Goal: Task Accomplishment & Management: Manage account settings

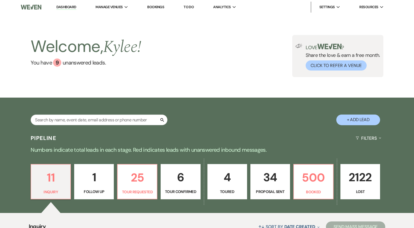
click at [100, 118] on input "text" at bounding box center [99, 120] width 137 height 11
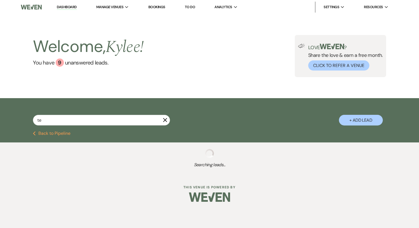
type input "tel"
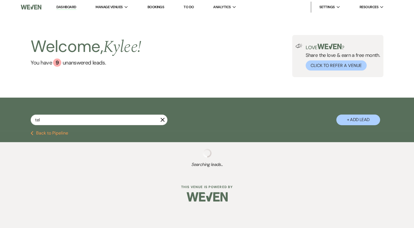
select select "2"
select select "6"
select select "8"
select select "5"
select select "8"
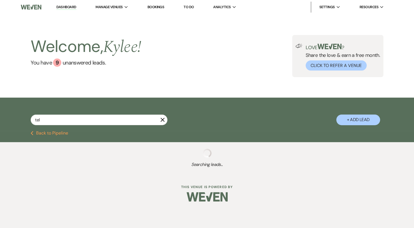
select select "5"
select select "8"
select select "6"
select select "8"
select select "5"
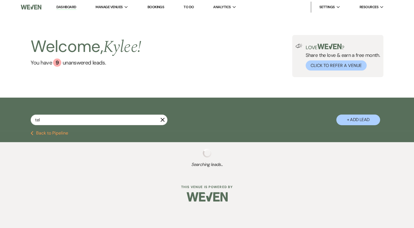
select select "8"
select select "5"
select select "8"
select select "5"
select select "8"
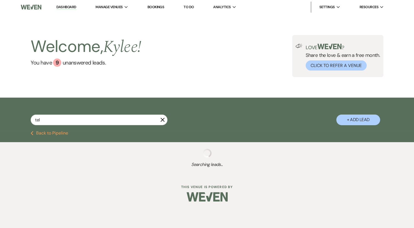
select select "5"
select select "8"
select select "5"
select select "8"
select select "5"
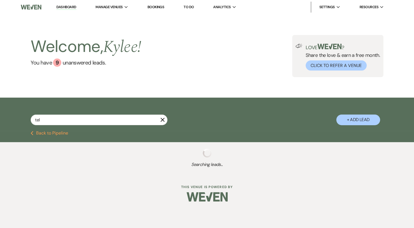
select select "8"
select select "5"
select select "8"
select select "6"
select select "8"
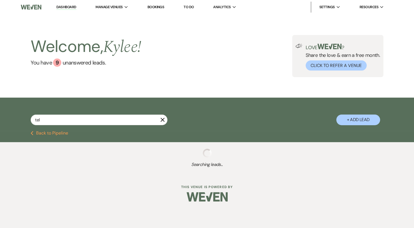
select select "5"
select select "8"
select select "6"
select select "8"
select select "1"
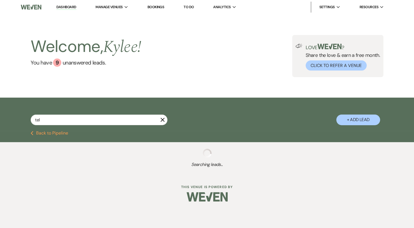
select select "8"
select select "1"
select select "8"
select select "5"
select select "8"
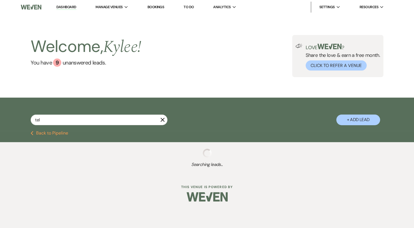
select select "8"
select select "5"
select select "8"
select select "10"
select select "8"
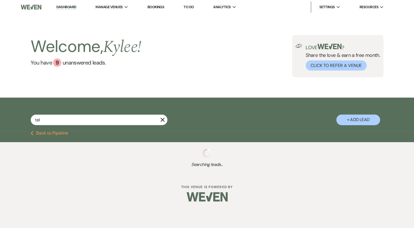
select select "1"
select select "8"
select select "1"
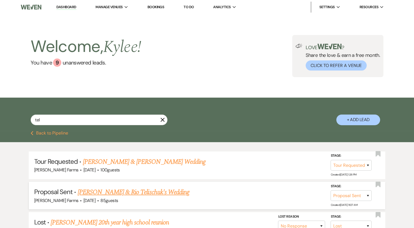
type input "tel"
click at [140, 191] on link "[PERSON_NAME] & Rio Telischuk's Wedding" at bounding box center [134, 193] width 112 height 10
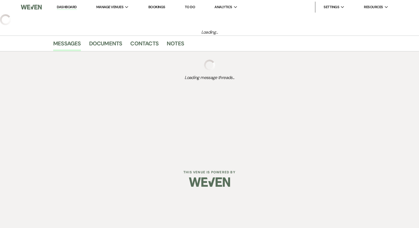
select select "6"
select select "5"
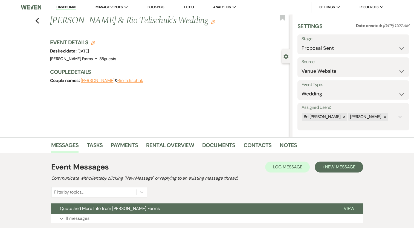
click at [98, 44] on h3 "Event Details Edit" at bounding box center [83, 43] width 66 height 8
click at [95, 42] on use "button" at bounding box center [93, 43] width 4 height 4
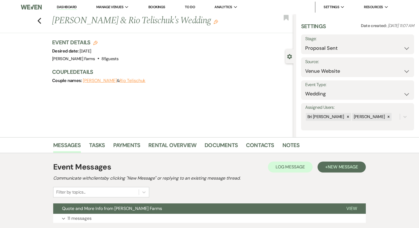
select select "674"
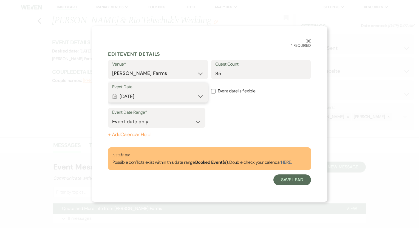
click at [151, 95] on button "Calendar [DATE] Expand" at bounding box center [157, 96] width 91 height 11
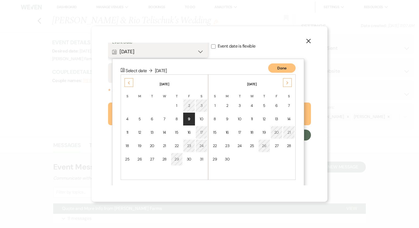
scroll to position [46, 0]
click at [191, 133] on div "16" at bounding box center [189, 132] width 5 height 6
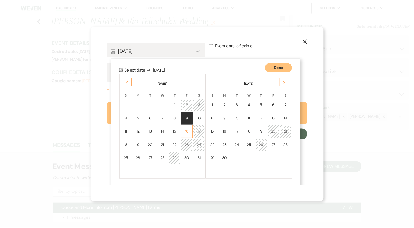
scroll to position [0, 0]
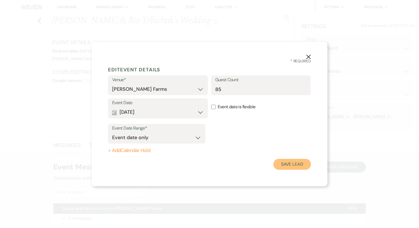
click at [300, 164] on button "Save Lead" at bounding box center [292, 164] width 38 height 11
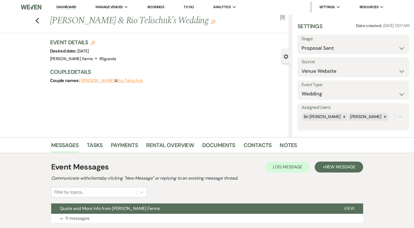
click at [211, 21] on use "button" at bounding box center [213, 22] width 4 height 4
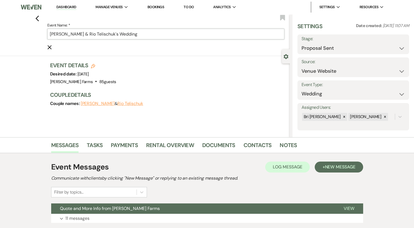
click at [52, 33] on input "[PERSON_NAME] & Rio Telischuk's Wedding" at bounding box center [165, 34] width 237 height 11
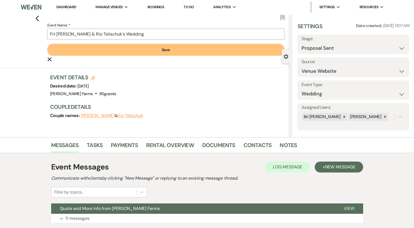
drag, startPoint x: 125, startPoint y: 34, endPoint x: 95, endPoint y: 33, distance: 29.3
click at [95, 33] on input "FH [PERSON_NAME] & Rio Telischuk's Wedding" at bounding box center [165, 34] width 237 height 11
click at [59, 34] on input "FH [PERSON_NAME] & Wedding" at bounding box center [165, 34] width 237 height 11
paste input "Rio Telischuk's"
click at [88, 32] on input "FH Rio Telischuk's & [PERSON_NAME] & Wedding" at bounding box center [165, 34] width 237 height 11
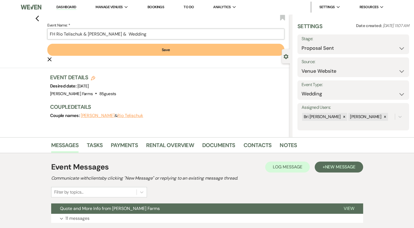
drag, startPoint x: 130, startPoint y: 33, endPoint x: 127, endPoint y: 34, distance: 3.3
click at [127, 34] on input "FH Rio Telischuk & [PERSON_NAME] & Wedding" at bounding box center [165, 34] width 237 height 11
drag, startPoint x: 128, startPoint y: 34, endPoint x: 122, endPoint y: 34, distance: 6.0
click at [122, 34] on input "FH Rio Telischuk & [PERSON_NAME] & Wedding" at bounding box center [165, 34] width 237 height 11
type input "FH Rio Telischuk & [PERSON_NAME] Wedding"
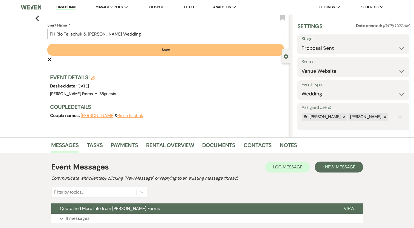
click at [181, 51] on button "Save" at bounding box center [165, 50] width 237 height 12
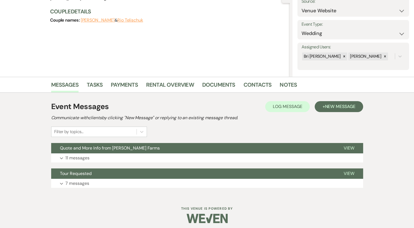
scroll to position [64, 0]
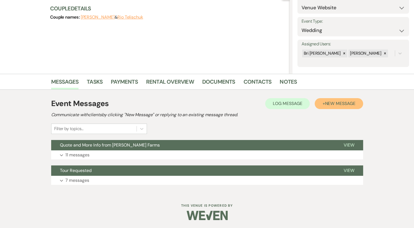
click at [342, 104] on span "New Message" at bounding box center [340, 104] width 30 height 6
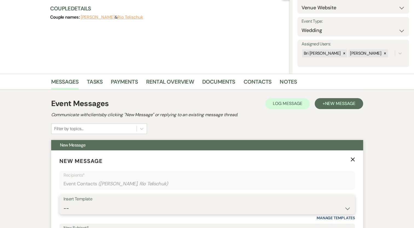
click at [114, 204] on select "-- Tour Request Response Follow Up Contract (Pre-Booked Leads) Weven Planning P…" at bounding box center [208, 209] width 288 height 11
select select "2312"
click at [64, 204] on select "-- Tour Request Response Follow Up Contract (Pre-Booked Leads) Weven Planning P…" at bounding box center [208, 209] width 288 height 11
type input "You Are Officially Booked at [PERSON_NAME] Farms!"
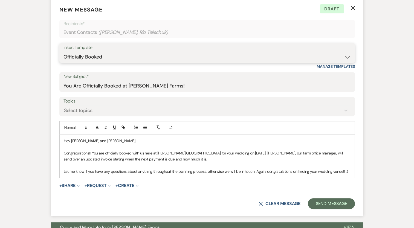
scroll to position [215, 0]
click at [172, 60] on select "-- Tour Request Response Follow Up Contract (Pre-Booked Leads) Weven Planning P…" at bounding box center [208, 57] width 288 height 11
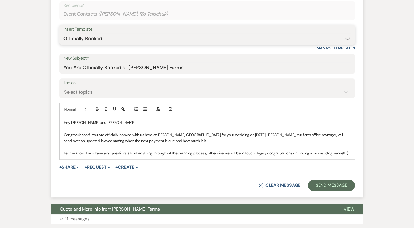
scroll to position [297, 0]
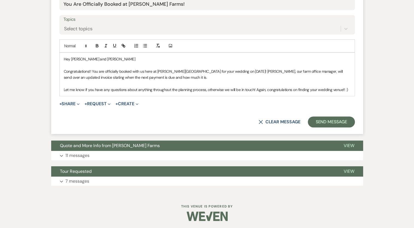
click at [188, 81] on p at bounding box center [207, 84] width 287 height 6
click at [74, 104] on button "+ Share Expand" at bounding box center [69, 104] width 21 height 4
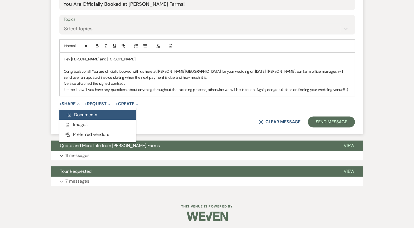
click at [82, 116] on span "Doc Upload Documents" at bounding box center [81, 115] width 31 height 6
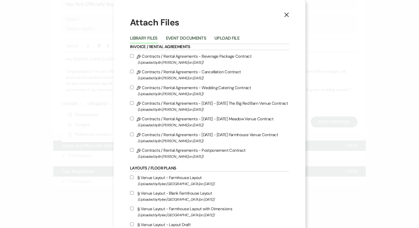
click at [234, 38] on button "Upload File" at bounding box center [226, 40] width 25 height 8
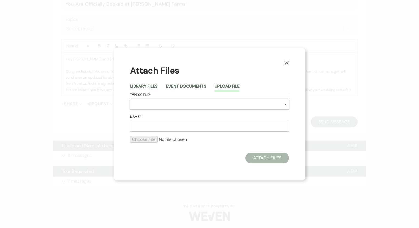
click at [160, 102] on select "Special Event Insurance Vendor Certificate of Insurance Contracts / Rental Agre…" at bounding box center [209, 104] width 159 height 11
select select "10"
click at [130, 99] on select "Special Event Insurance Vendor Certificate of Insurance Contracts / Rental Agre…" at bounding box center [209, 104] width 159 height 11
click at [144, 130] on input "Name*" at bounding box center [209, 126] width 159 height 11
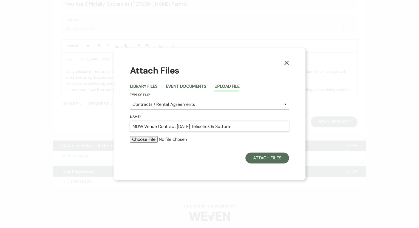
type input "MDW Venue Contract [DATE] Telischuk & Suttora"
click at [138, 139] on input "file" at bounding box center [209, 139] width 159 height 7
type input "C:\fakepath\[DATE] Telischuk Suttora MDW Contract.pdf"
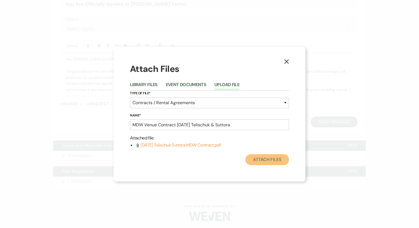
click at [270, 160] on button "Attach Files" at bounding box center [267, 159] width 44 height 11
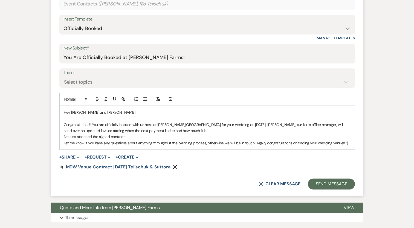
scroll to position [242, 0]
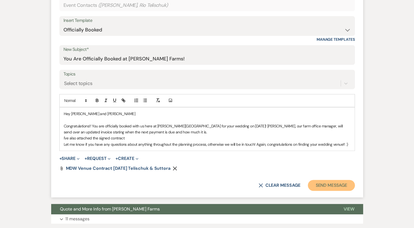
click at [333, 188] on button "Send Message" at bounding box center [331, 185] width 47 height 11
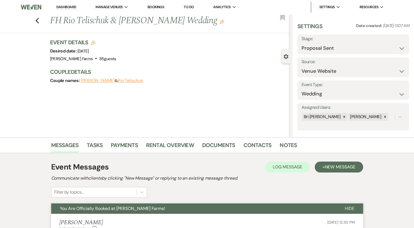
scroll to position [0, 0]
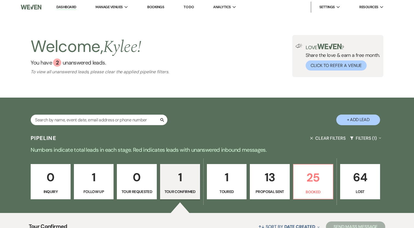
select select "4"
click at [98, 120] on input "text" at bounding box center [99, 120] width 137 height 11
type input "rio"
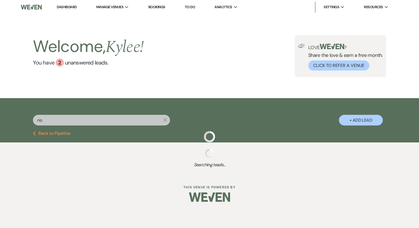
select select "6"
select select "8"
select select "4"
select select "8"
select select "4"
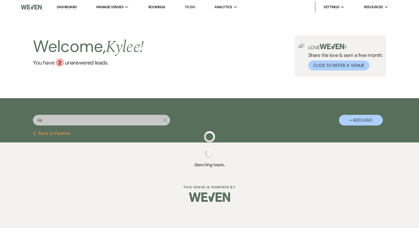
select select "6"
select select "8"
select select "10"
select select "8"
select select "6"
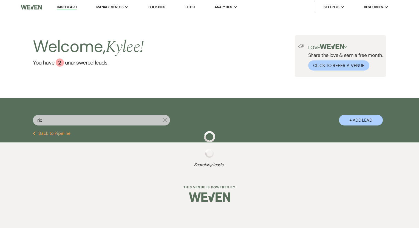
select select "8"
select select "5"
select select "8"
select select "5"
select select "8"
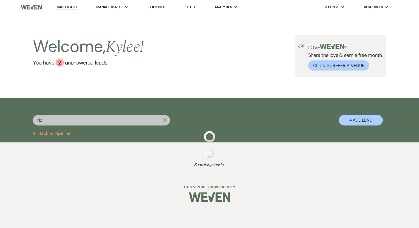
select select "5"
select select "8"
select select "5"
select select "8"
select select "5"
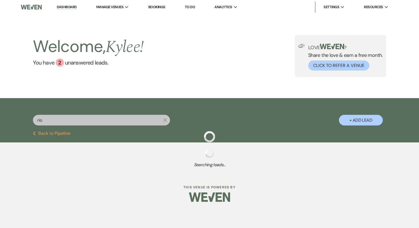
select select "8"
select select "5"
select select "8"
select select "7"
select select "8"
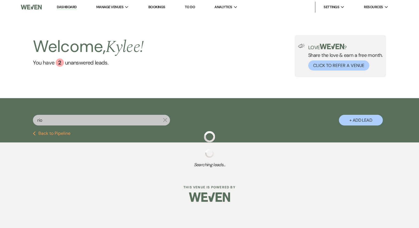
select select "5"
select select "8"
select select "5"
select select "8"
select select "5"
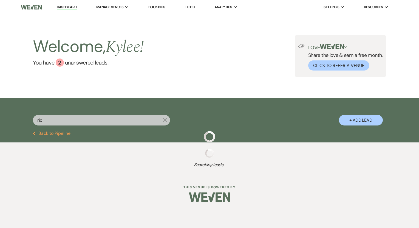
select select "8"
select select "1"
select select "8"
select select "1"
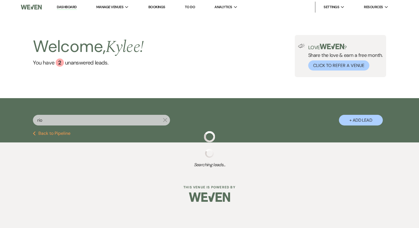
select select "8"
select select "5"
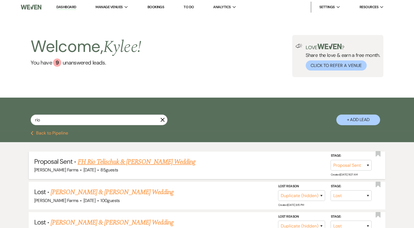
click at [122, 160] on link "FH Rio Telischuk & [PERSON_NAME] Wedding" at bounding box center [137, 162] width 118 height 10
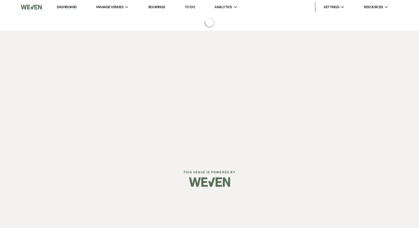
select select "6"
select select "5"
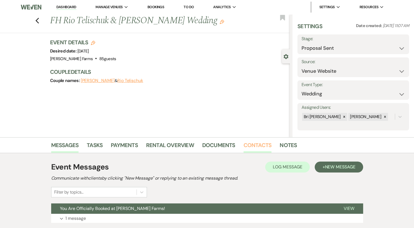
click at [255, 144] on link "Contacts" at bounding box center [258, 147] width 28 height 12
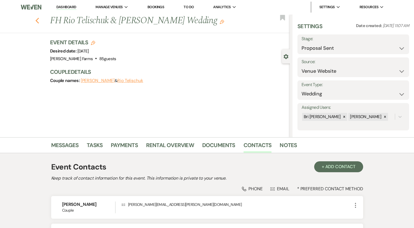
click at [37, 20] on icon "Previous" at bounding box center [37, 21] width 4 height 7
select select "6"
select select "8"
select select "4"
select select "8"
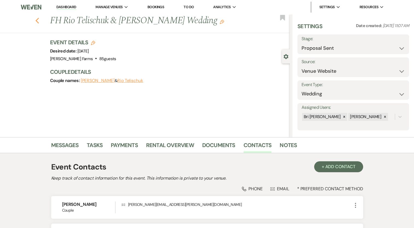
select select "4"
select select "6"
select select "8"
select select "10"
select select "8"
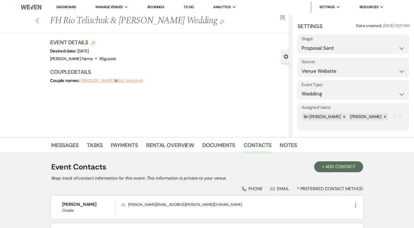
select select "6"
select select "8"
select select "5"
select select "8"
select select "5"
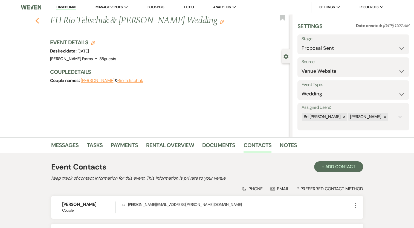
select select "8"
select select "5"
select select "8"
select select "5"
select select "8"
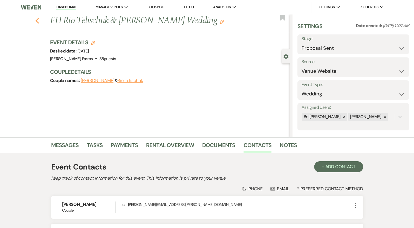
select select "5"
select select "8"
select select "5"
select select "8"
select select "7"
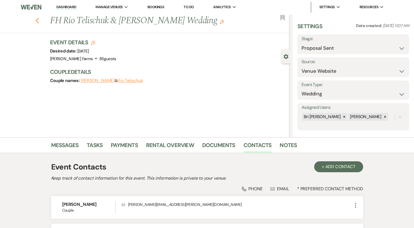
select select "8"
select select "5"
select select "8"
select select "5"
select select "8"
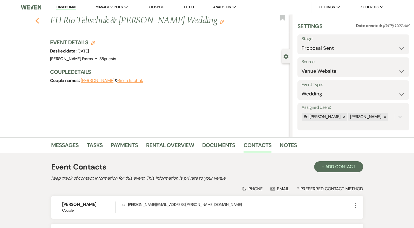
select select "5"
select select "8"
select select "1"
select select "8"
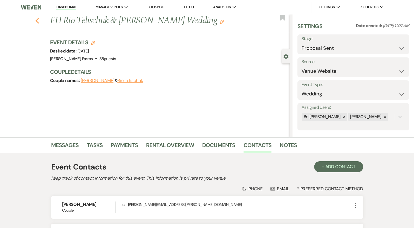
select select "1"
select select "8"
select select "5"
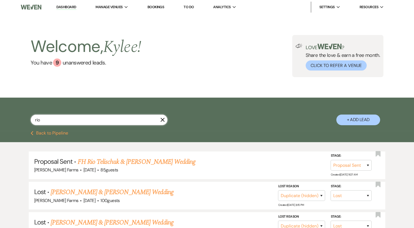
click at [59, 121] on input "rio" at bounding box center [99, 120] width 137 height 11
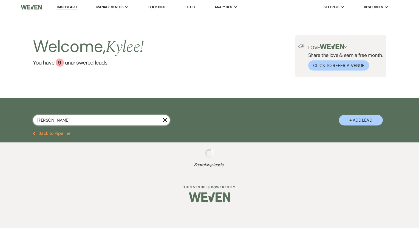
type input "kiera"
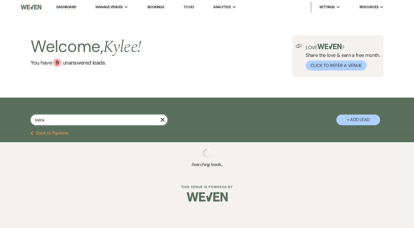
select select "8"
select select "5"
select select "8"
select select "5"
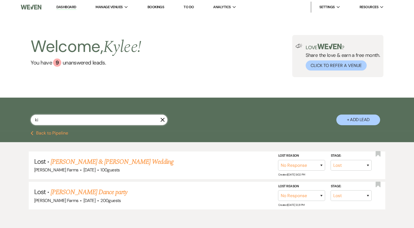
type input "k"
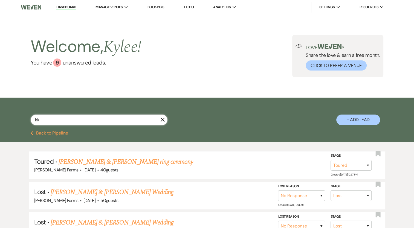
click at [45, 121] on input "kk" at bounding box center [99, 120] width 137 height 11
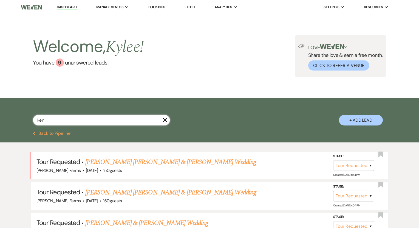
type input "keira"
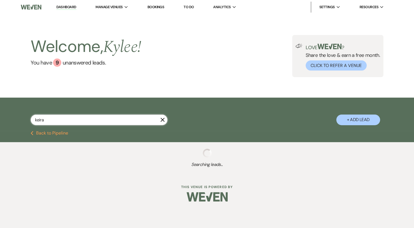
select select "6"
select select "8"
select select "6"
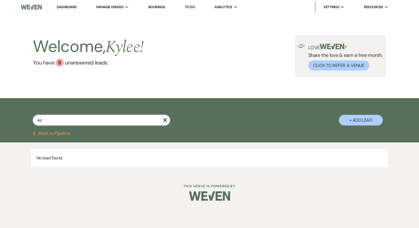
type input "k"
type input "sou"
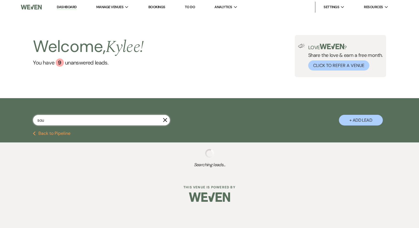
select select "8"
select select "5"
select select "6"
select select "8"
select select "5"
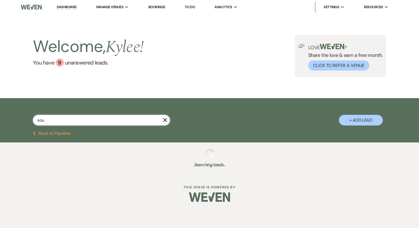
select select "8"
select select "5"
select select "8"
select select "5"
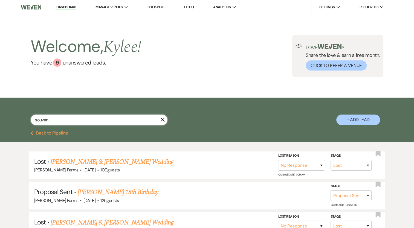
type input "souvann"
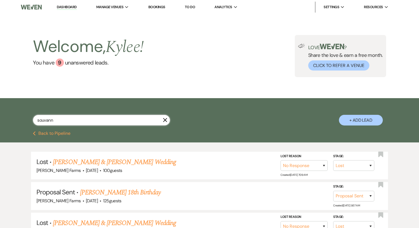
select select "6"
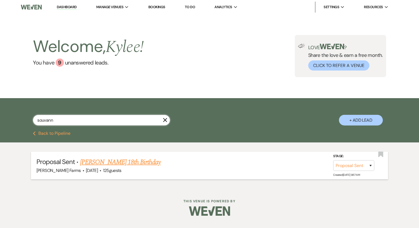
type input "souvann"
click at [119, 163] on link "Kiara Souvannavanh's 18th Birthday" at bounding box center [120, 162] width 81 height 10
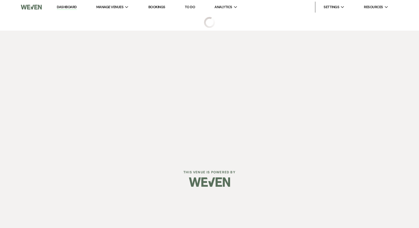
select select "6"
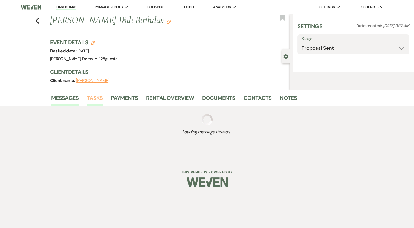
select select "5"
select select "13"
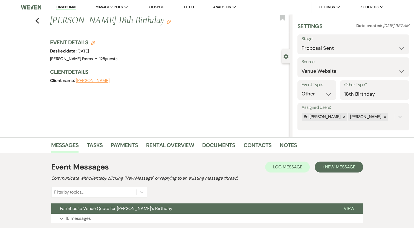
click at [171, 20] on icon "Edit" at bounding box center [169, 22] width 4 height 4
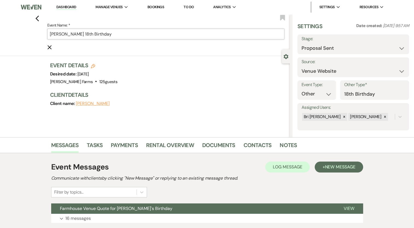
click at [57, 35] on input "Kiara Souvannavanh's 18th Birthday" at bounding box center [165, 34] width 237 height 11
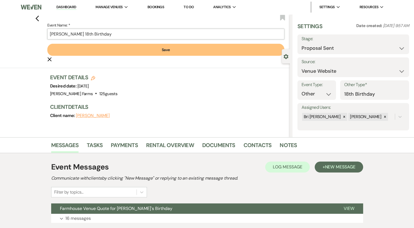
click at [137, 35] on input "Kiera Souvannavanh's 18th Birthday" at bounding box center [165, 34] width 237 height 11
click at [52, 36] on input "Kiera Souvannavanh's 18th Birthday" at bounding box center [165, 34] width 237 height 11
type input "FH Kiera Souvannavanh's 18th Birthday"
click at [166, 52] on button "Save" at bounding box center [165, 50] width 237 height 12
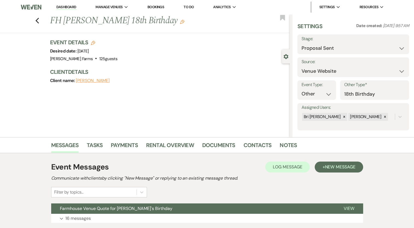
click at [95, 44] on icon "Edit" at bounding box center [93, 43] width 4 height 4
select select "674"
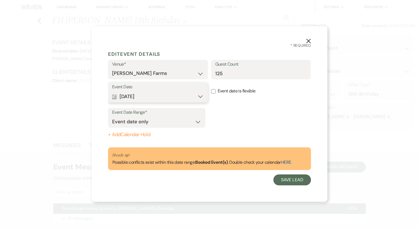
click at [189, 96] on button "Calendar Mar 14, 2026 Expand" at bounding box center [157, 96] width 91 height 11
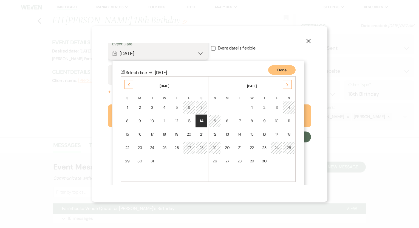
scroll to position [46, 0]
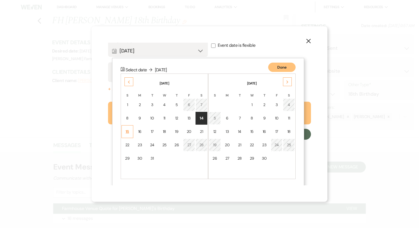
click at [127, 132] on div "15" at bounding box center [127, 132] width 5 height 6
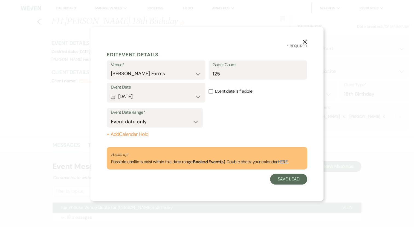
scroll to position [0, 0]
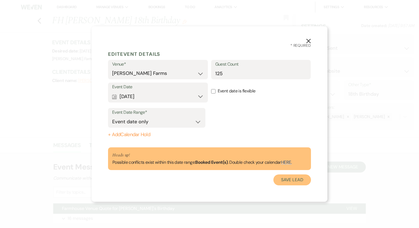
click at [294, 184] on button "Save Lead" at bounding box center [292, 180] width 38 height 11
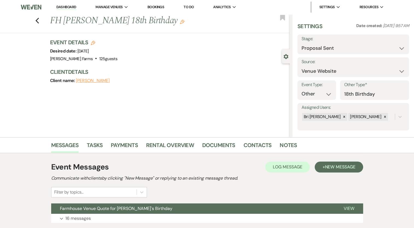
click at [93, 81] on button "Kiara Souvannavanh" at bounding box center [93, 81] width 34 height 4
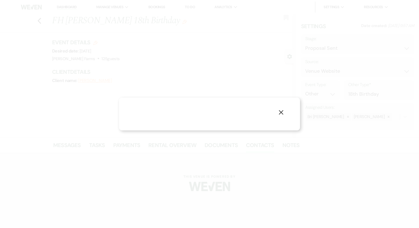
select select "1"
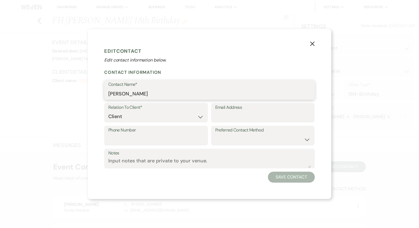
drag, startPoint x: 119, startPoint y: 94, endPoint x: 101, endPoint y: 96, distance: 19.0
click at [93, 95] on div "X Edit Contact Edit contact information below. Contact Information Contact Name…" at bounding box center [209, 114] width 243 height 170
type input "Christine Souvannavanh"
click at [282, 176] on button "Save Contact" at bounding box center [291, 177] width 47 height 11
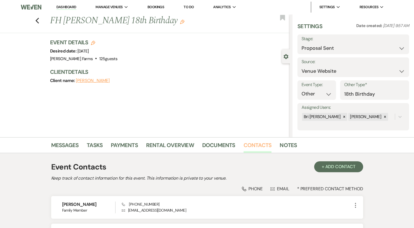
click at [253, 145] on link "Contacts" at bounding box center [258, 147] width 28 height 12
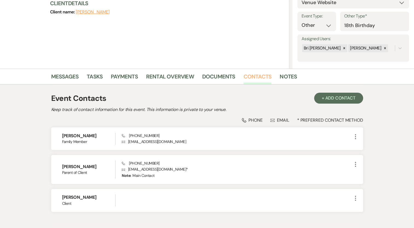
scroll to position [101, 0]
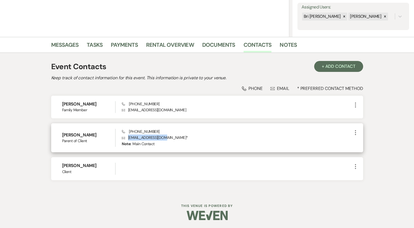
drag, startPoint x: 166, startPoint y: 137, endPoint x: 128, endPoint y: 137, distance: 38.3
click at [128, 137] on p "Envelope csouvan@hotmail.com *" at bounding box center [237, 138] width 230 height 6
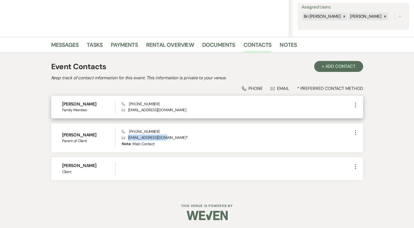
copy p "csouvan@hotmail.com"
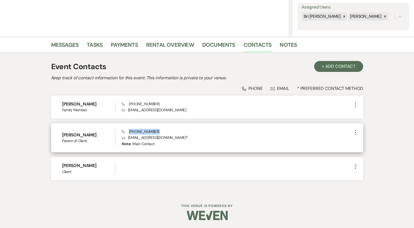
drag, startPoint x: 154, startPoint y: 130, endPoint x: 129, endPoint y: 130, distance: 24.9
click at [129, 130] on div "Phone (206) 940-5857 Envelope csouvan@hotmail.com * Note: Main Contact" at bounding box center [237, 138] width 230 height 18
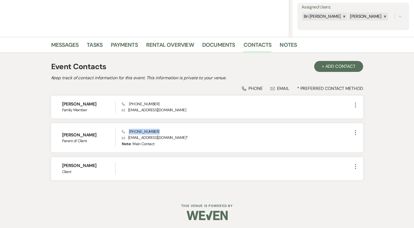
copy span "(206) 940-5857"
